Goal: Navigation & Orientation: Find specific page/section

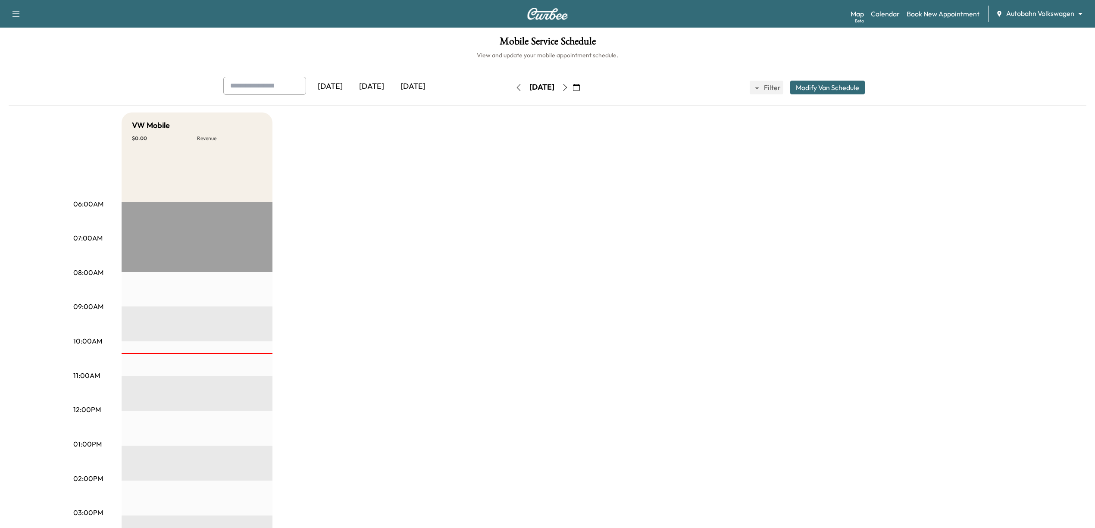
click at [1037, 18] on body "Support Log Out Map Beta Calendar Book New Appointment Autobahn Volkswagen ****…" at bounding box center [547, 264] width 1095 height 528
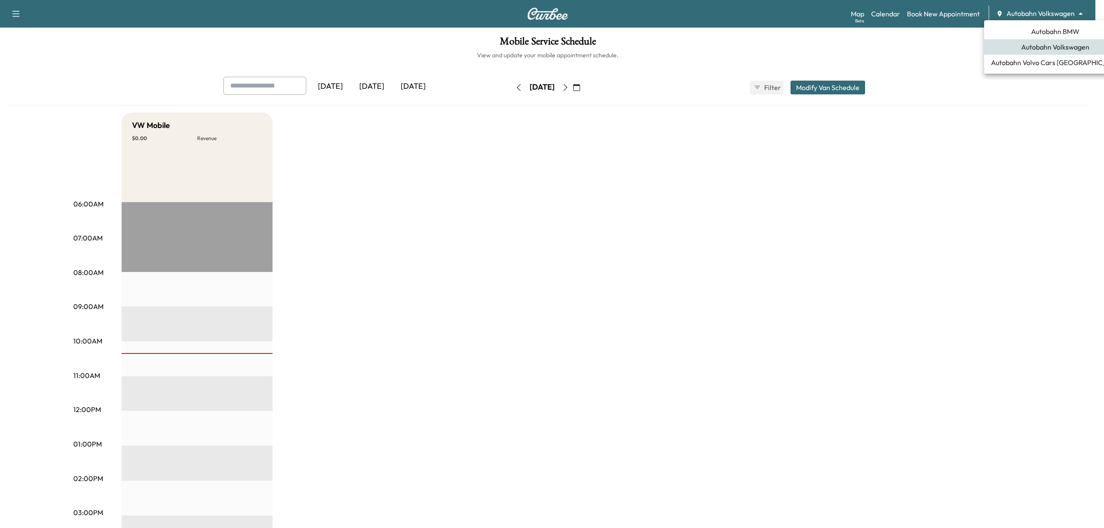
click at [1046, 34] on span "Autobahn BMW" at bounding box center [1055, 31] width 48 height 10
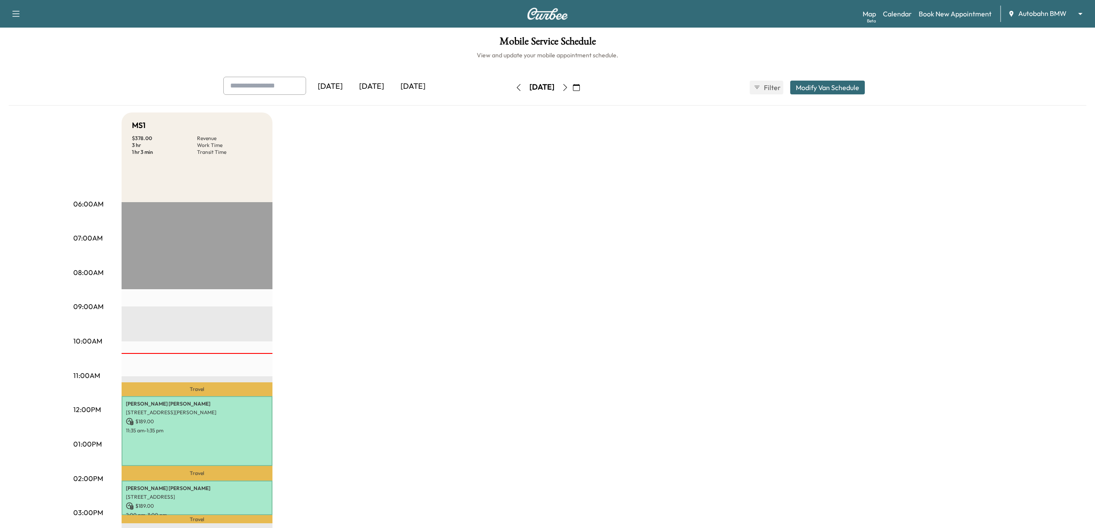
click at [569, 88] on icon "button" at bounding box center [565, 87] width 7 height 7
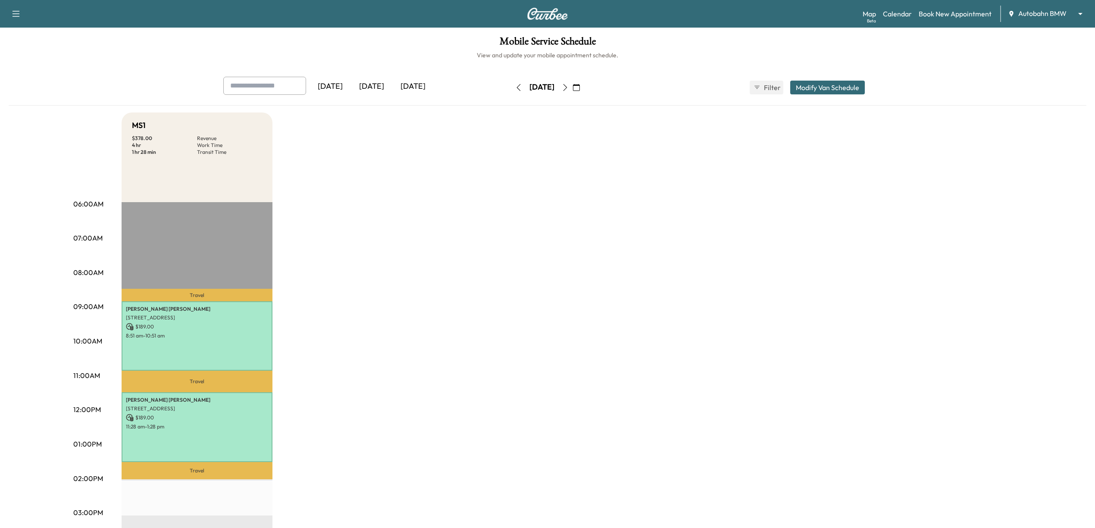
click at [569, 86] on icon "button" at bounding box center [565, 87] width 7 height 7
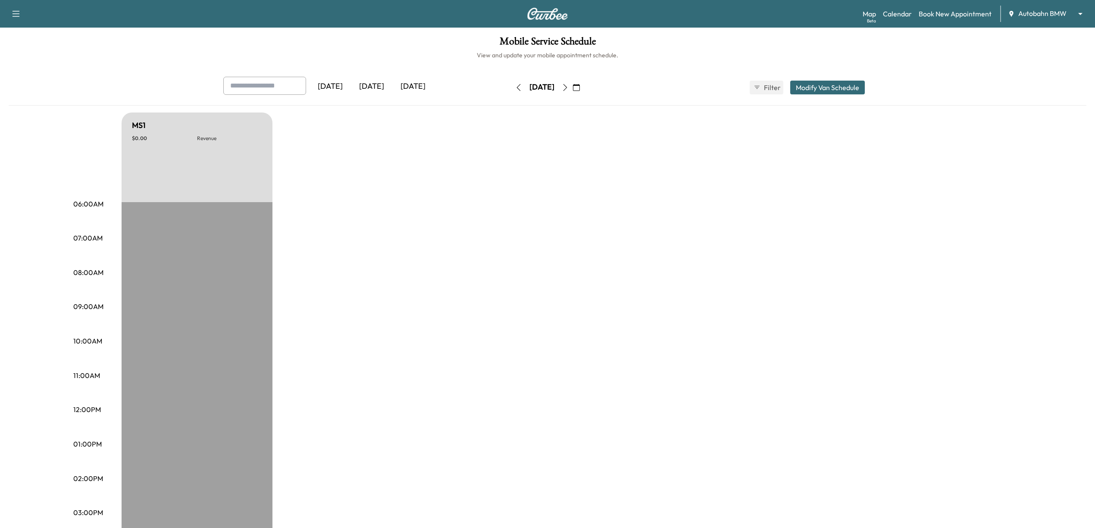
click at [569, 86] on icon "button" at bounding box center [565, 87] width 7 height 7
click at [567, 86] on icon "button" at bounding box center [566, 87] width 4 height 7
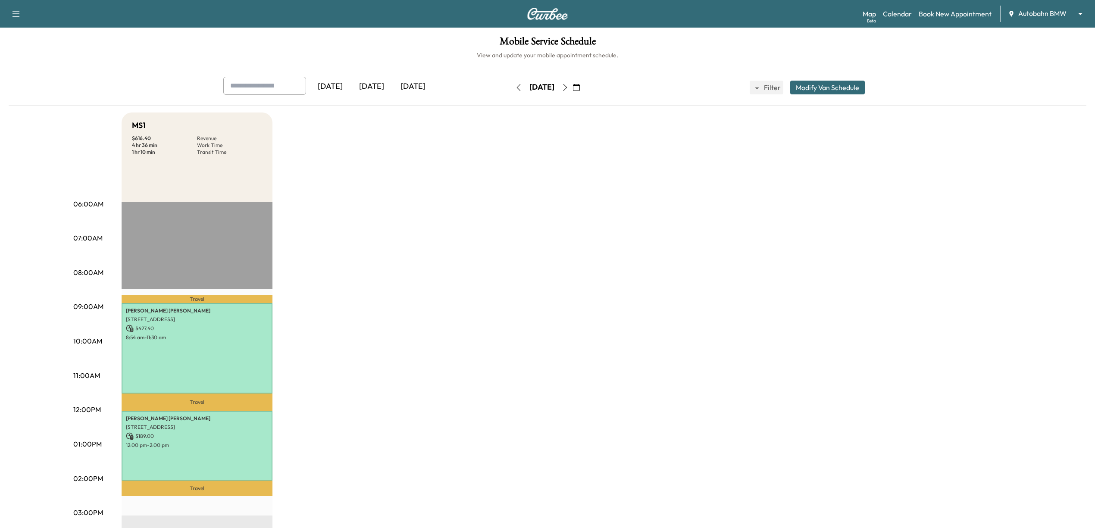
click at [569, 86] on icon "button" at bounding box center [565, 87] width 7 height 7
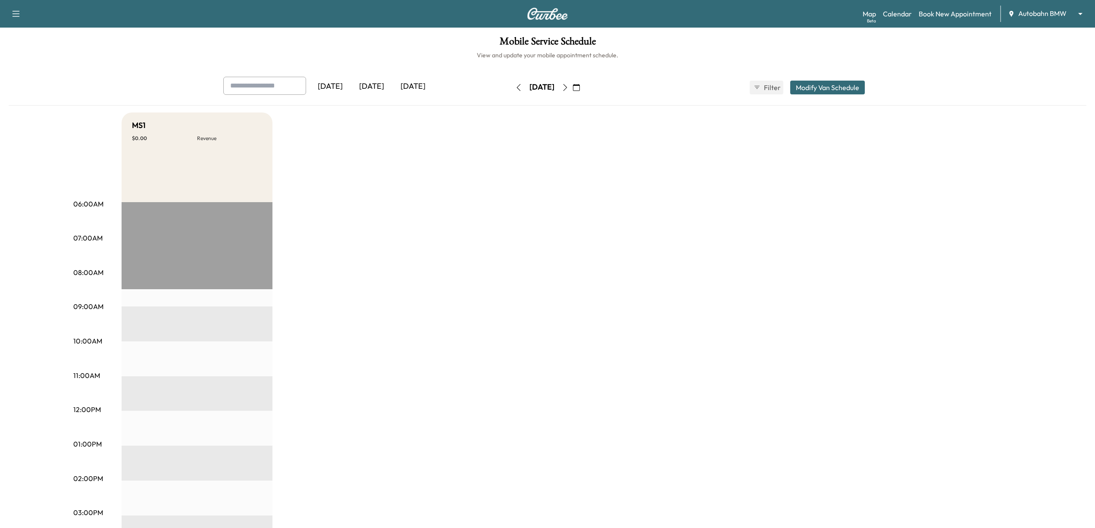
click at [569, 86] on icon "button" at bounding box center [565, 87] width 7 height 7
click at [515, 89] on icon "button" at bounding box center [518, 87] width 7 height 7
click at [569, 85] on icon "button" at bounding box center [565, 87] width 7 height 7
click at [511, 90] on button "button" at bounding box center [518, 88] width 15 height 14
click at [511, 88] on button "button" at bounding box center [518, 88] width 15 height 14
